Goal: Navigation & Orientation: Find specific page/section

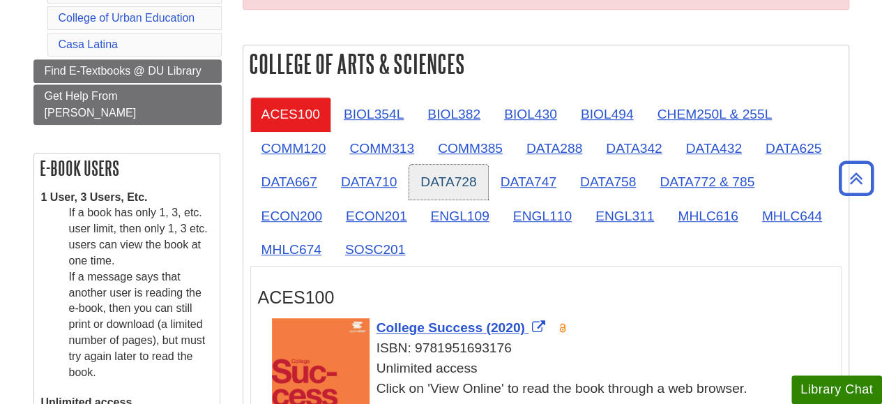
scroll to position [349, 0]
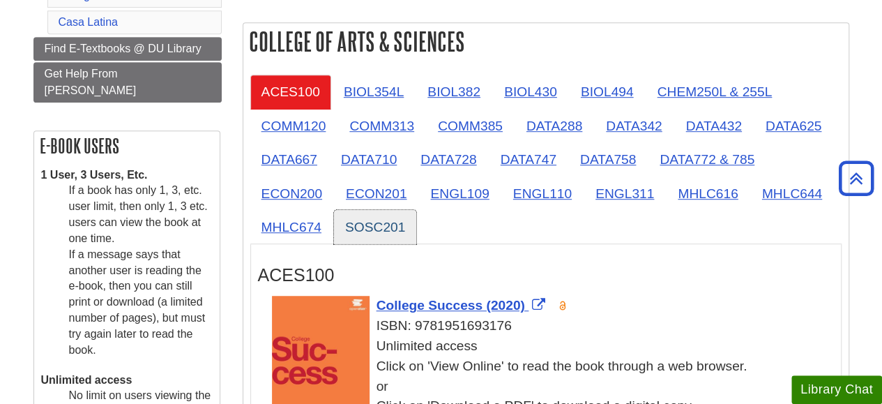
click at [365, 220] on link "SOSC201" at bounding box center [375, 227] width 82 height 34
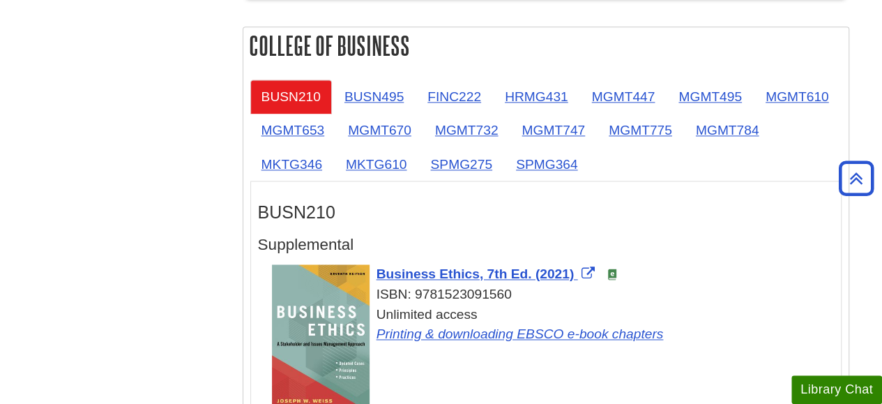
scroll to position [906, 0]
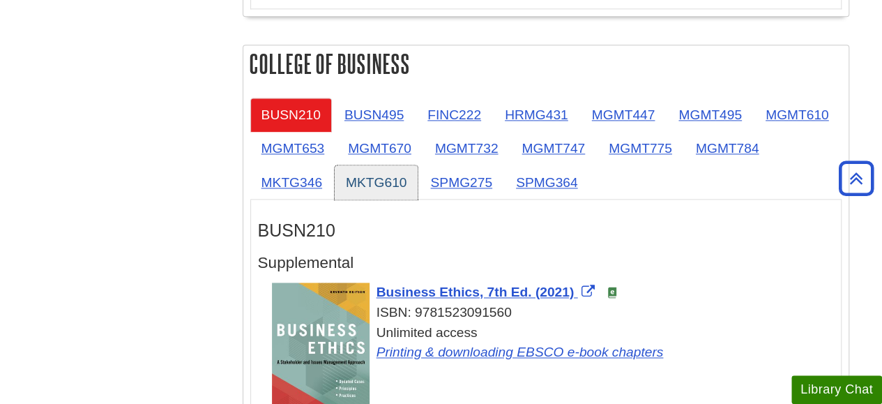
click at [363, 172] on link "MKTG610" at bounding box center [376, 182] width 83 height 34
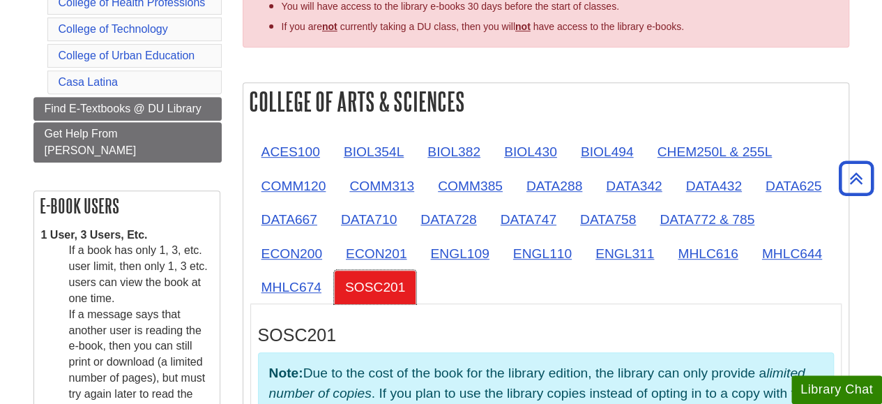
scroll to position [279, 0]
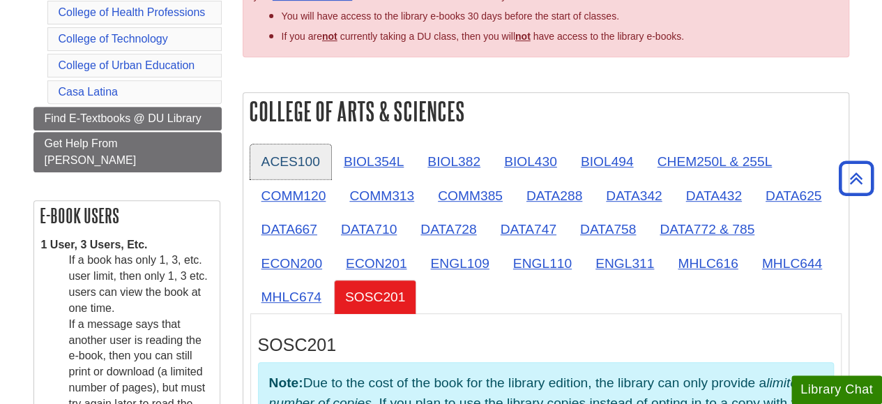
click at [308, 155] on link "ACES100" at bounding box center [290, 161] width 81 height 34
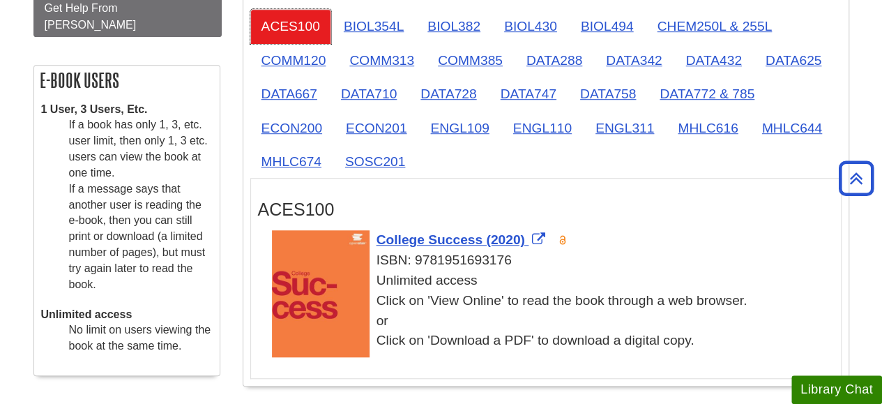
scroll to position [418, 0]
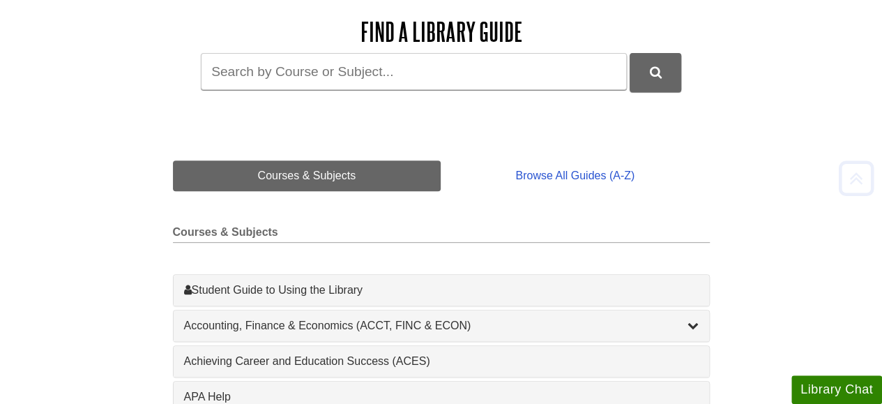
scroll to position [209, 0]
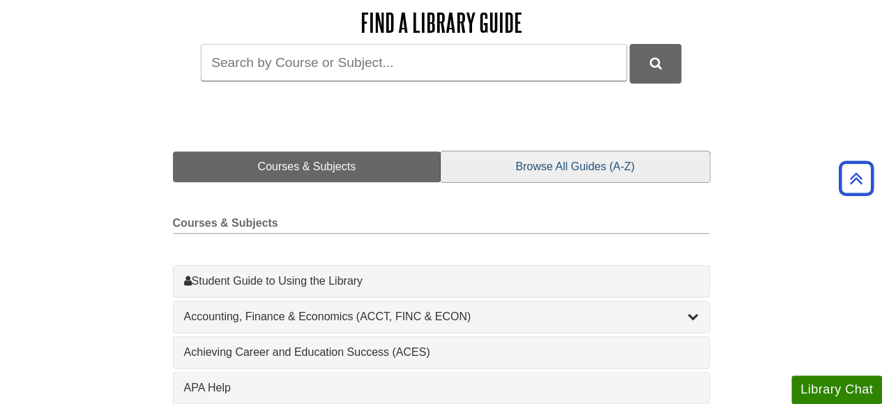
click at [548, 165] on link "Browse All Guides (A-Z)" at bounding box center [575, 166] width 268 height 31
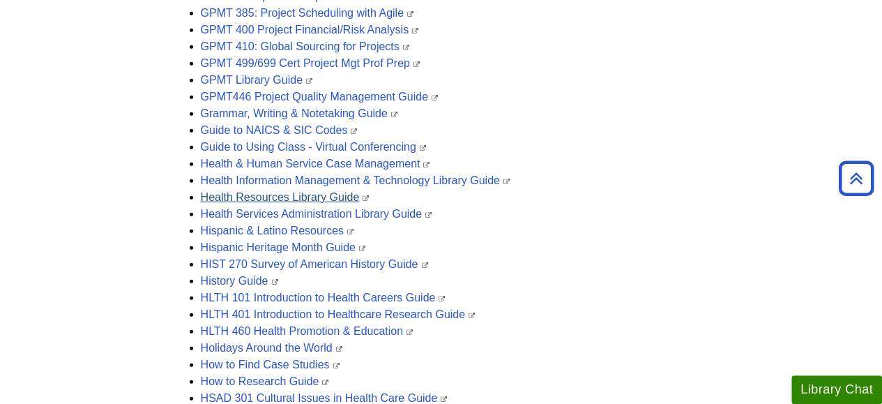
scroll to position [1743, 0]
